Goal: Task Accomplishment & Management: Manage account settings

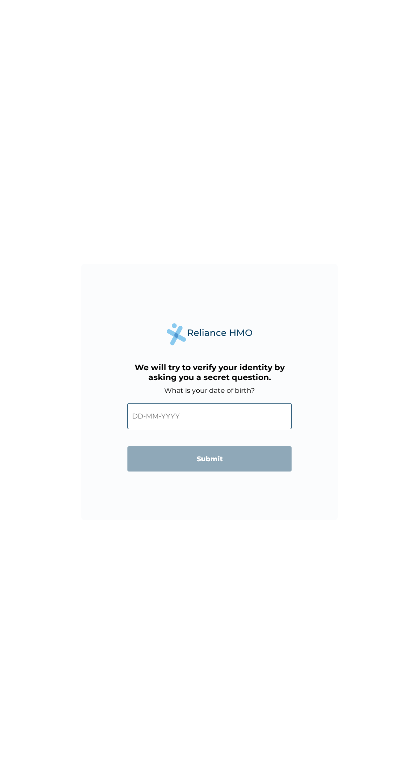
click at [213, 418] on input "text" at bounding box center [209, 416] width 164 height 26
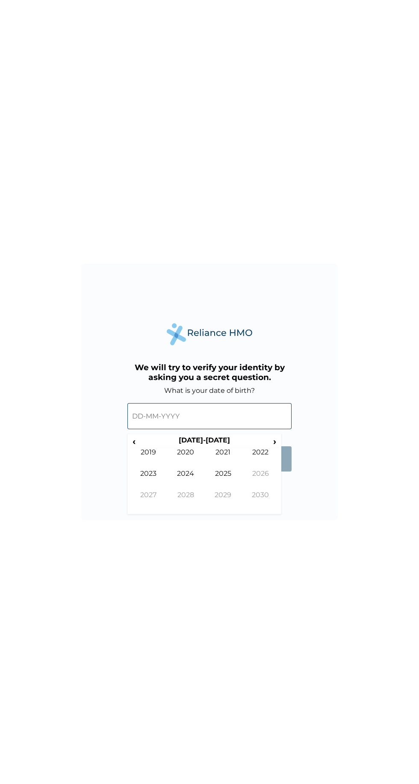
click at [213, 439] on th "2020-2029" at bounding box center [204, 442] width 131 height 12
click at [134, 442] on span "‹" at bounding box center [134, 441] width 9 height 11
click at [263, 474] on td "1996" at bounding box center [261, 480] width 38 height 21
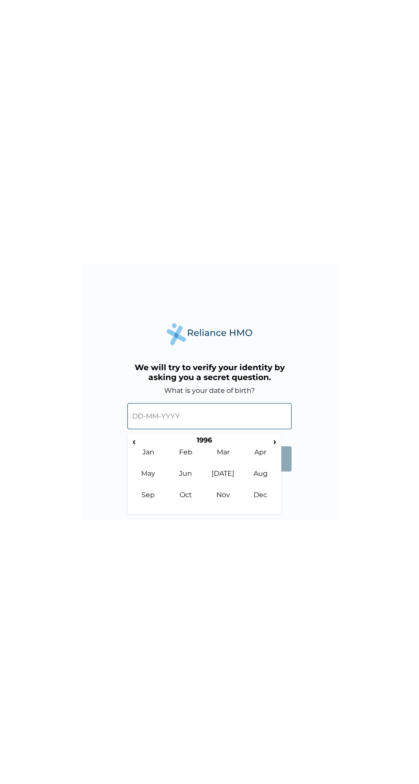
click at [150, 474] on td "May" at bounding box center [149, 480] width 38 height 21
click at [273, 502] on td "25" at bounding box center [268, 502] width 21 height 12
type input "25-05-1996"
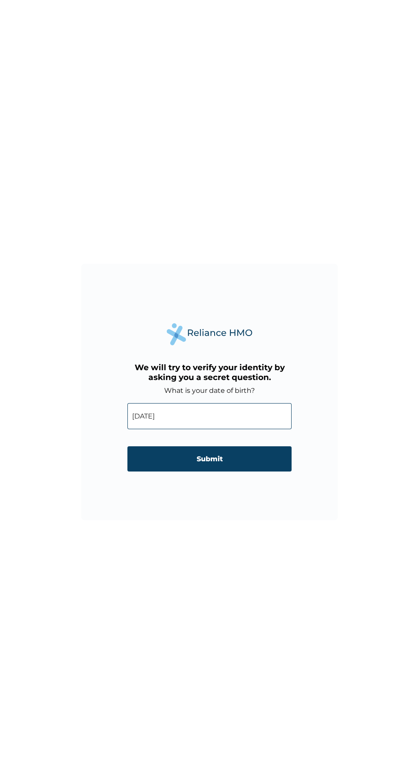
click at [252, 465] on input "Submit" at bounding box center [209, 459] width 164 height 25
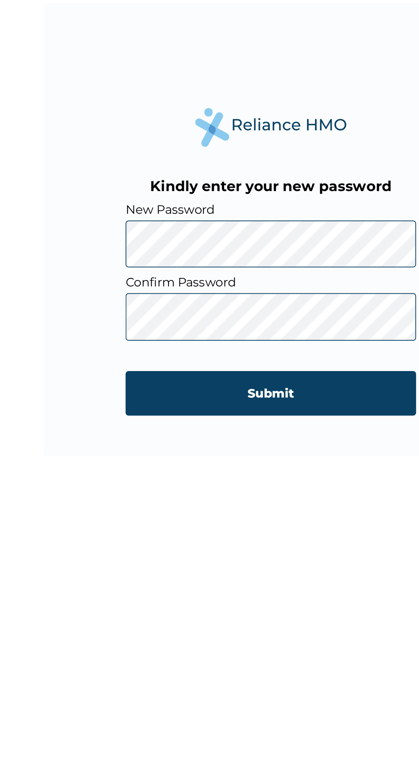
click at [255, 480] on input "Submit" at bounding box center [209, 484] width 164 height 25
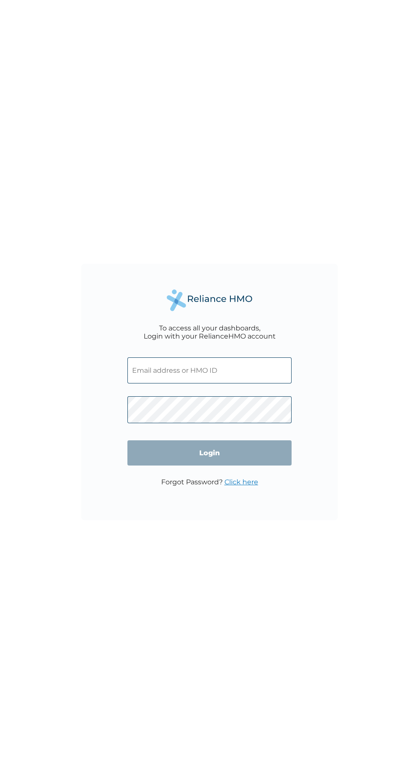
click at [229, 371] on input "text" at bounding box center [209, 371] width 164 height 26
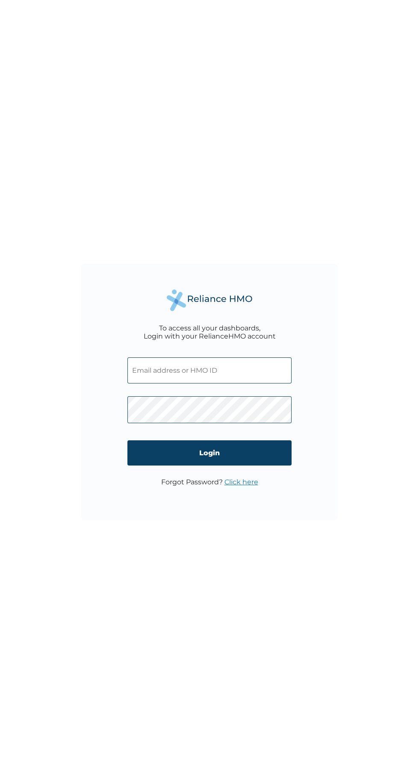
click at [258, 453] on input "Login" at bounding box center [209, 453] width 164 height 25
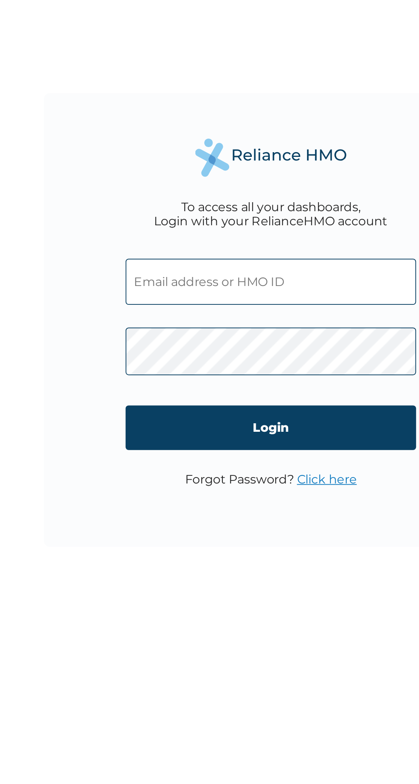
click at [220, 367] on input "text" at bounding box center [209, 371] width 164 height 26
type input "abuhemmanueligbo@gmail.com"
click at [239, 453] on input "Login" at bounding box center [209, 453] width 164 height 25
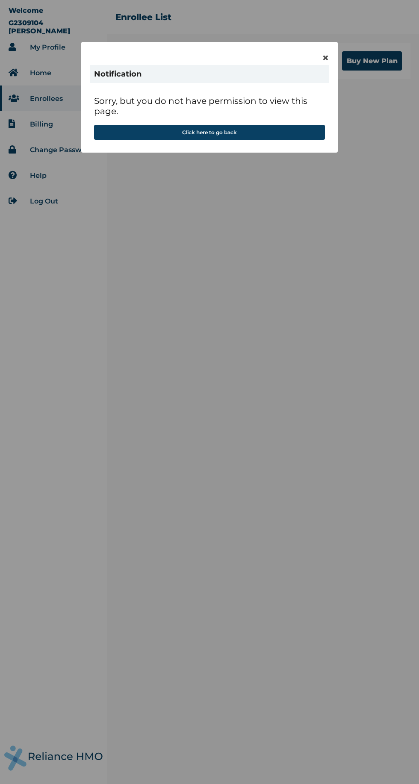
click at [325, 58] on span "×" at bounding box center [325, 57] width 7 height 15
